Goal: Information Seeking & Learning: Learn about a topic

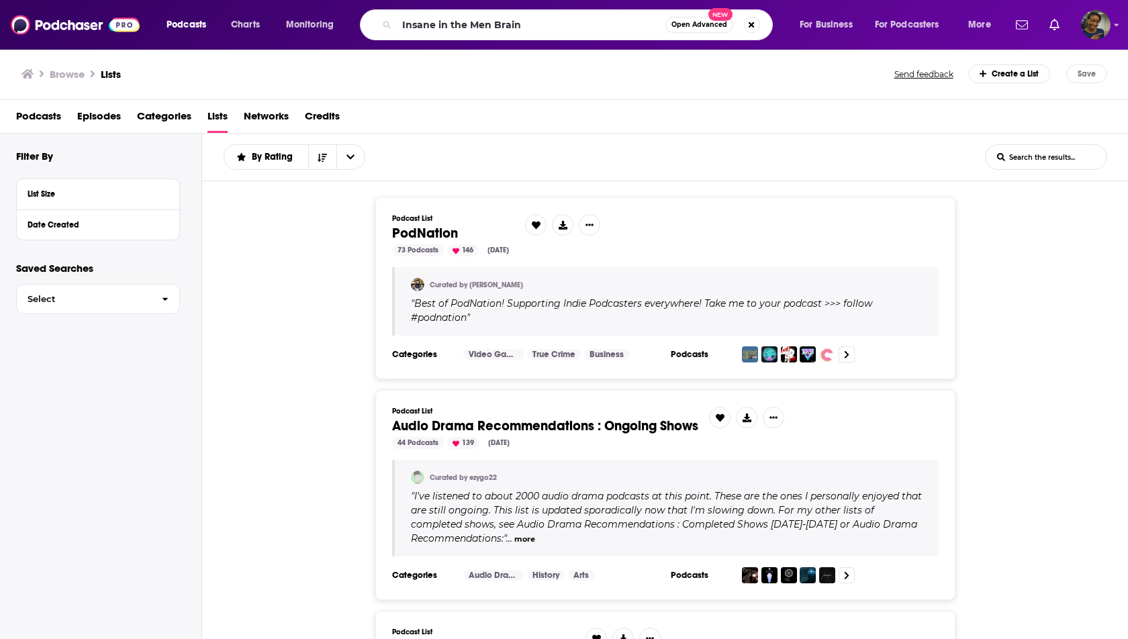
type input "Insane in the Men Brain"
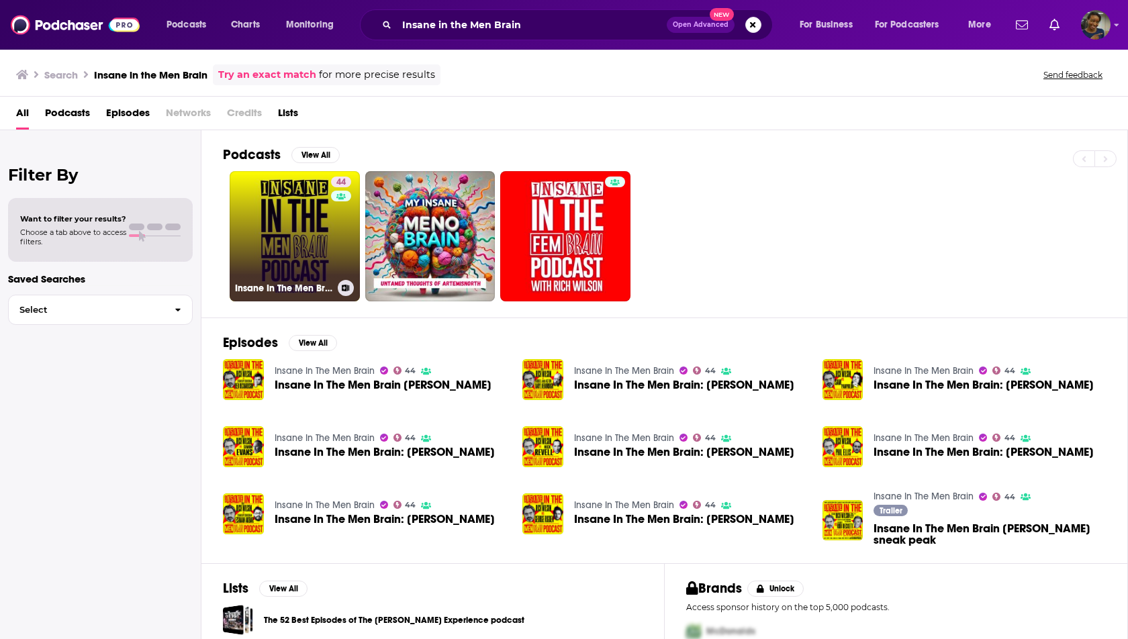
click at [323, 217] on link "44 Insane In The Men Brain" at bounding box center [295, 236] width 130 height 130
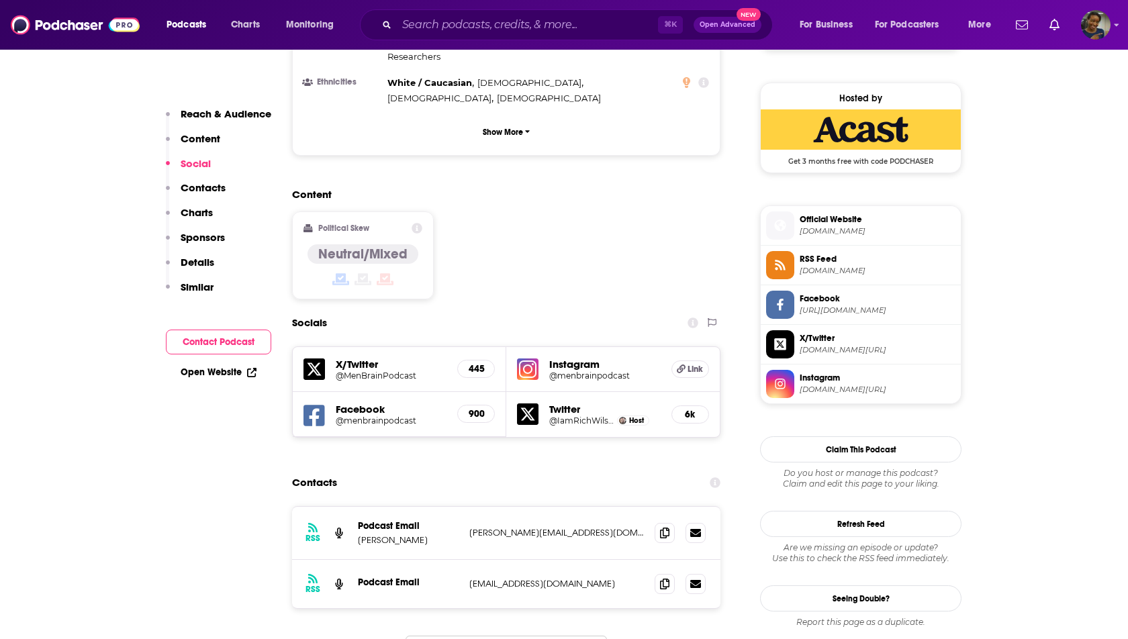
scroll to position [1074, 0]
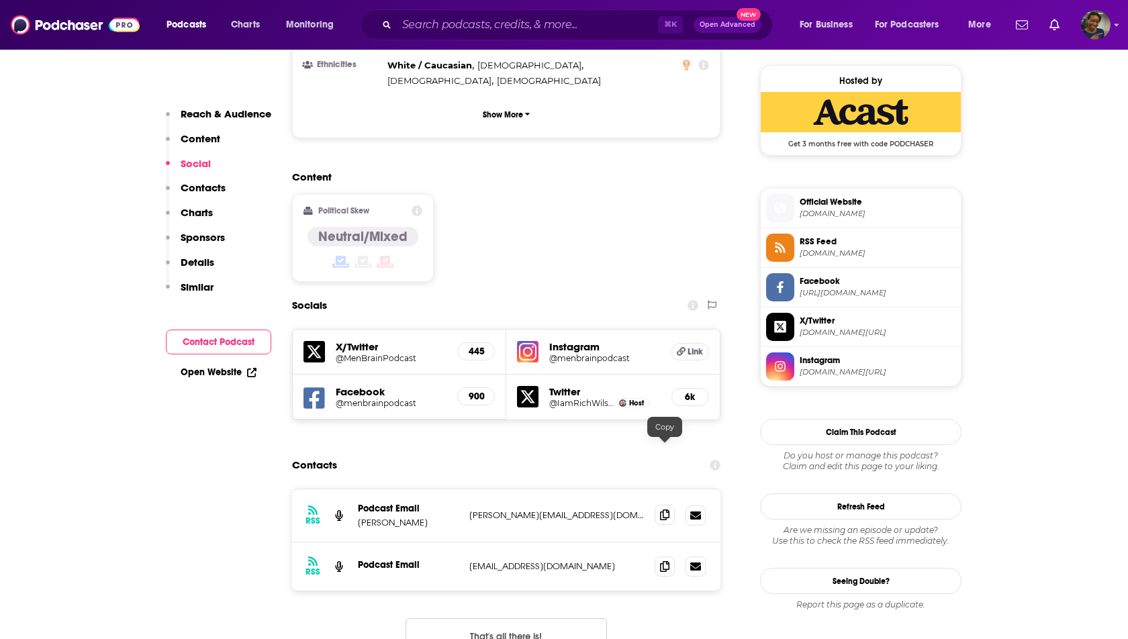
click at [665, 510] on icon at bounding box center [664, 515] width 9 height 11
